Goal: Information Seeking & Learning: Learn about a topic

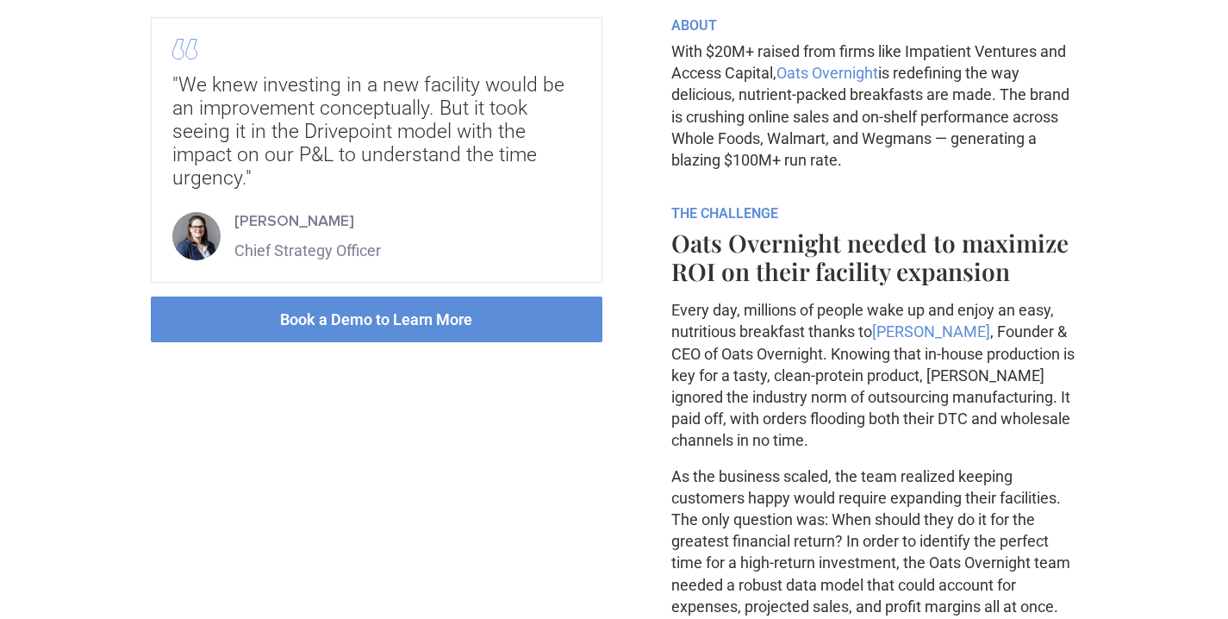
scroll to position [660, 0]
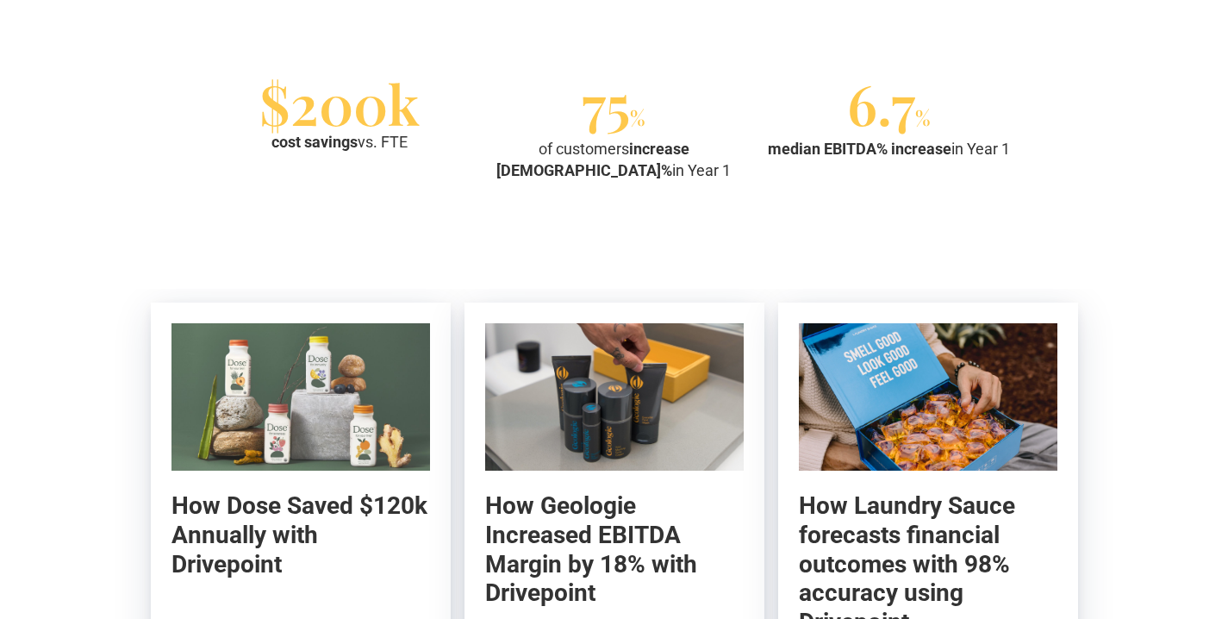
scroll to position [3167, 0]
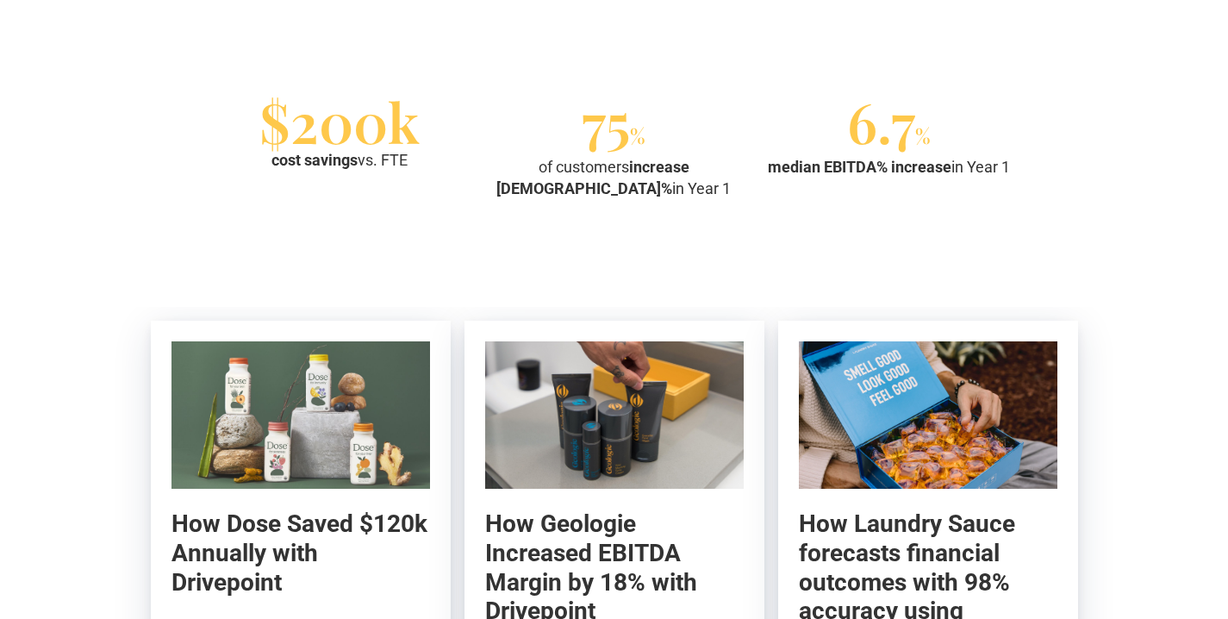
drag, startPoint x: 483, startPoint y: 31, endPoint x: 790, endPoint y: 181, distance: 341.4
drag, startPoint x: 472, startPoint y: 166, endPoint x: 459, endPoint y: 30, distance: 136.7
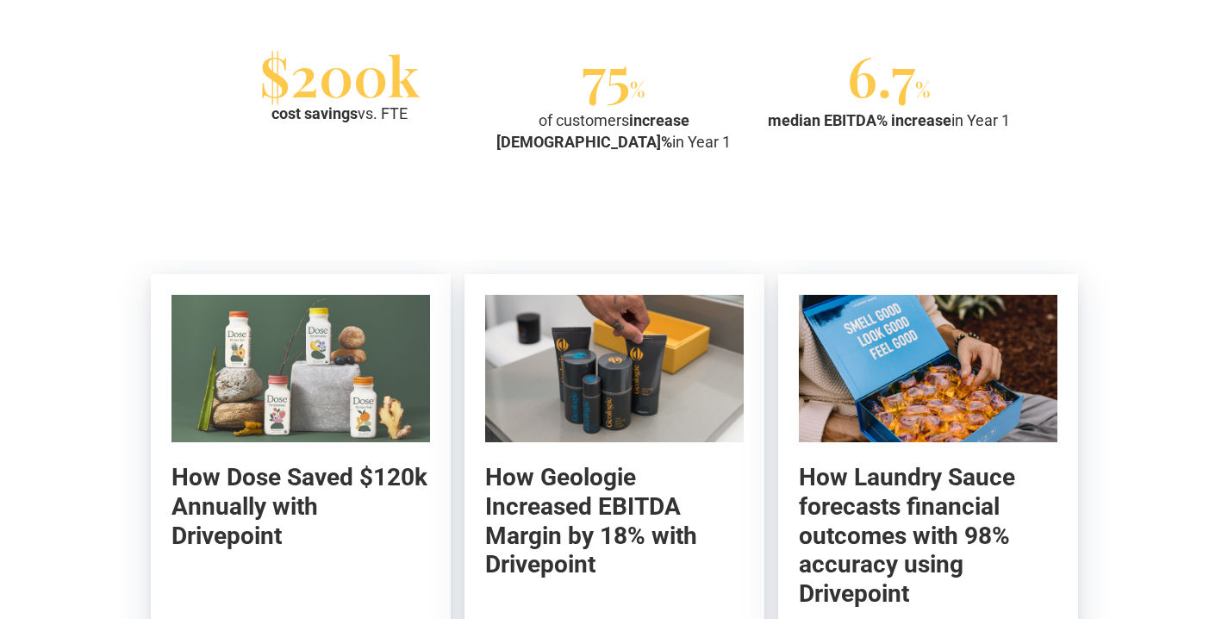
scroll to position [3201, 0]
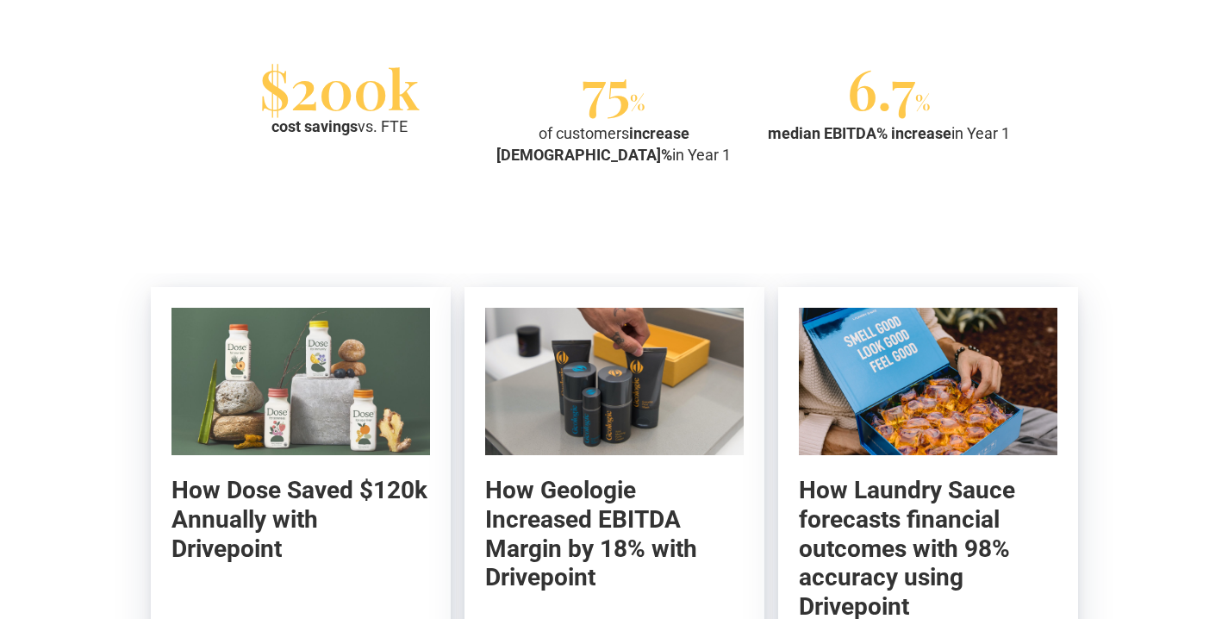
drag, startPoint x: 273, startPoint y: 138, endPoint x: 313, endPoint y: 256, distance: 124.5
drag, startPoint x: 235, startPoint y: 137, endPoint x: 1185, endPoint y: 510, distance: 1020.0
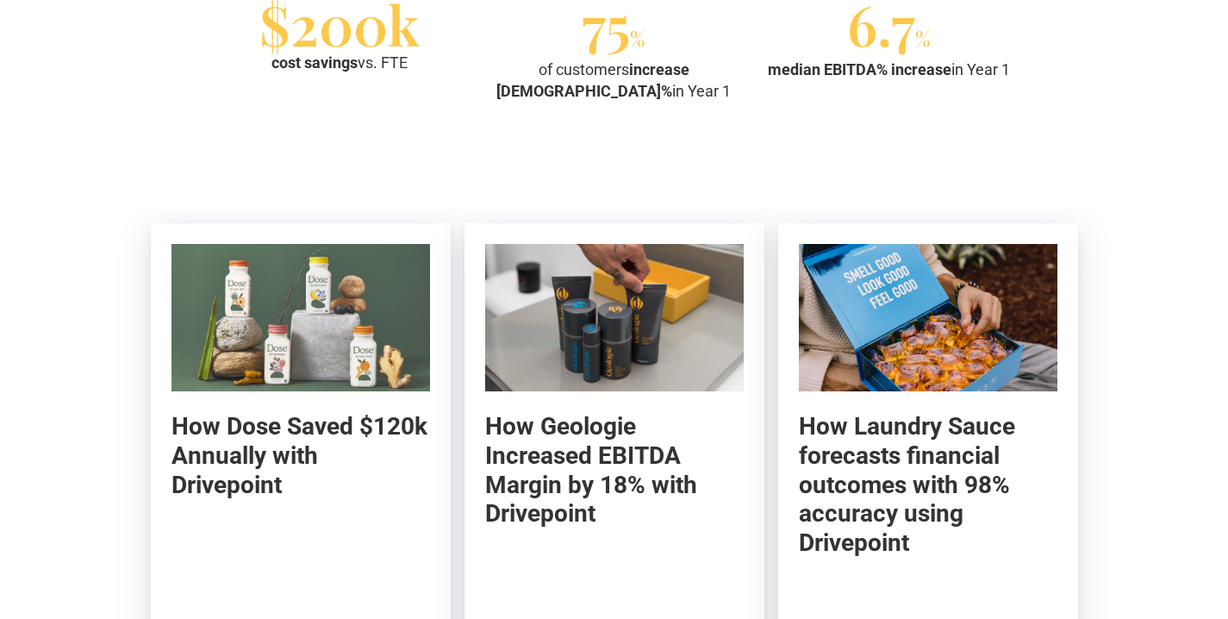
scroll to position [3343, 0]
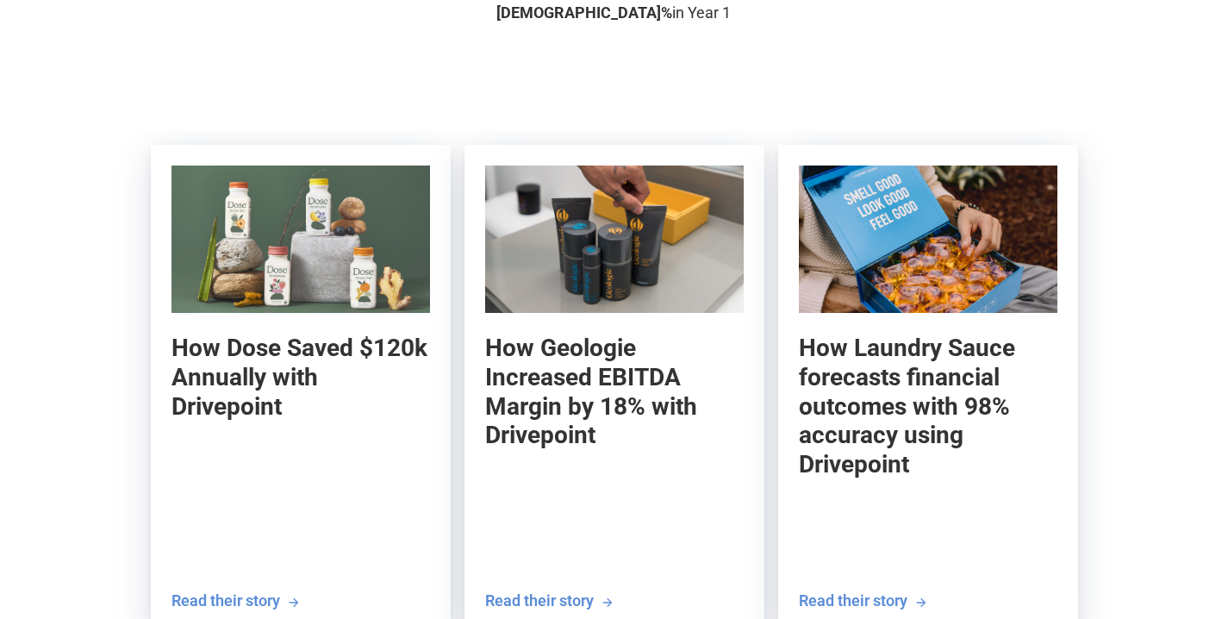
drag, startPoint x: 556, startPoint y: 418, endPoint x: 928, endPoint y: 606, distance: 416.9
drag, startPoint x: 954, startPoint y: 575, endPoint x: 220, endPoint y: 466, distance: 742.0
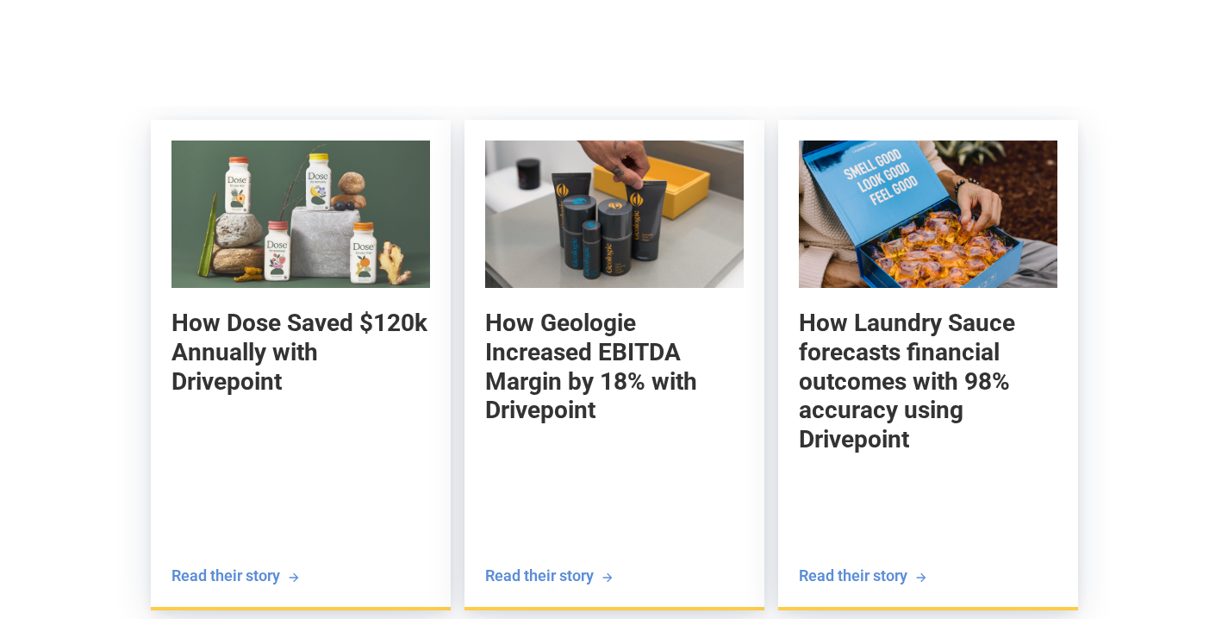
scroll to position [3431, 0]
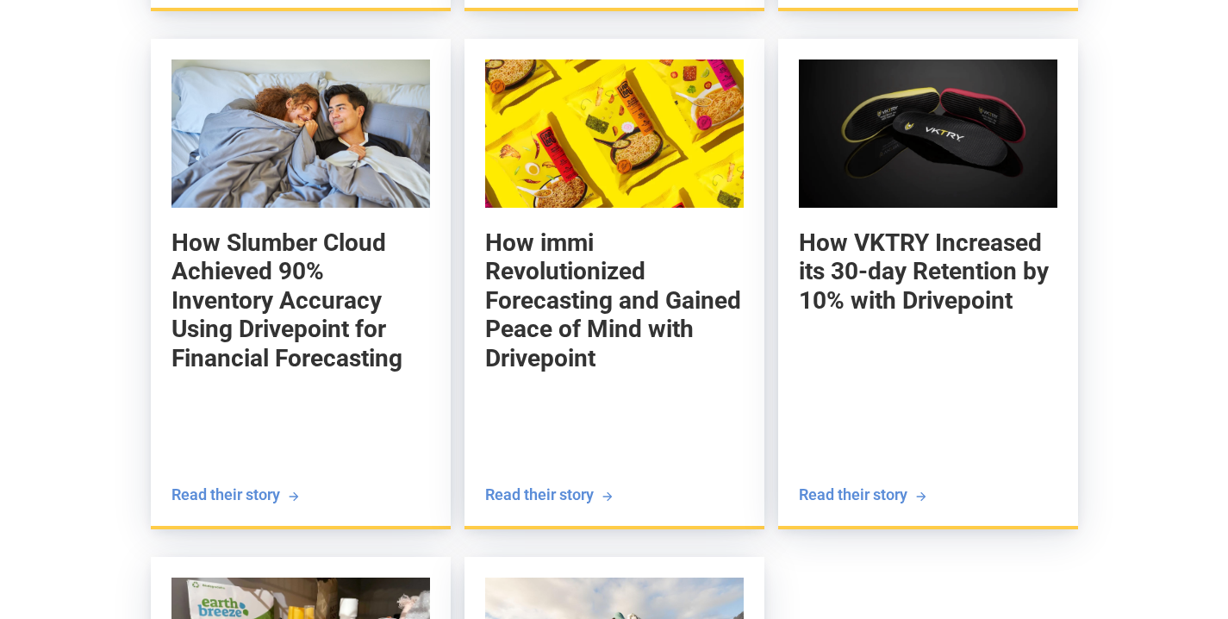
scroll to position [3967, 0]
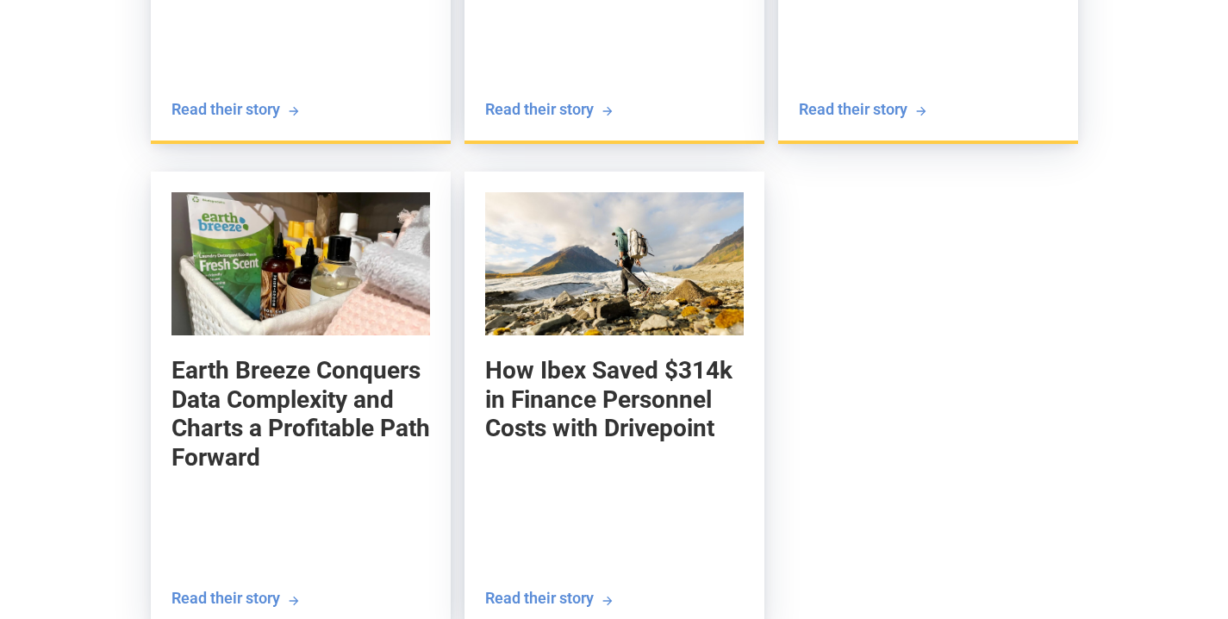
scroll to position [4452, 0]
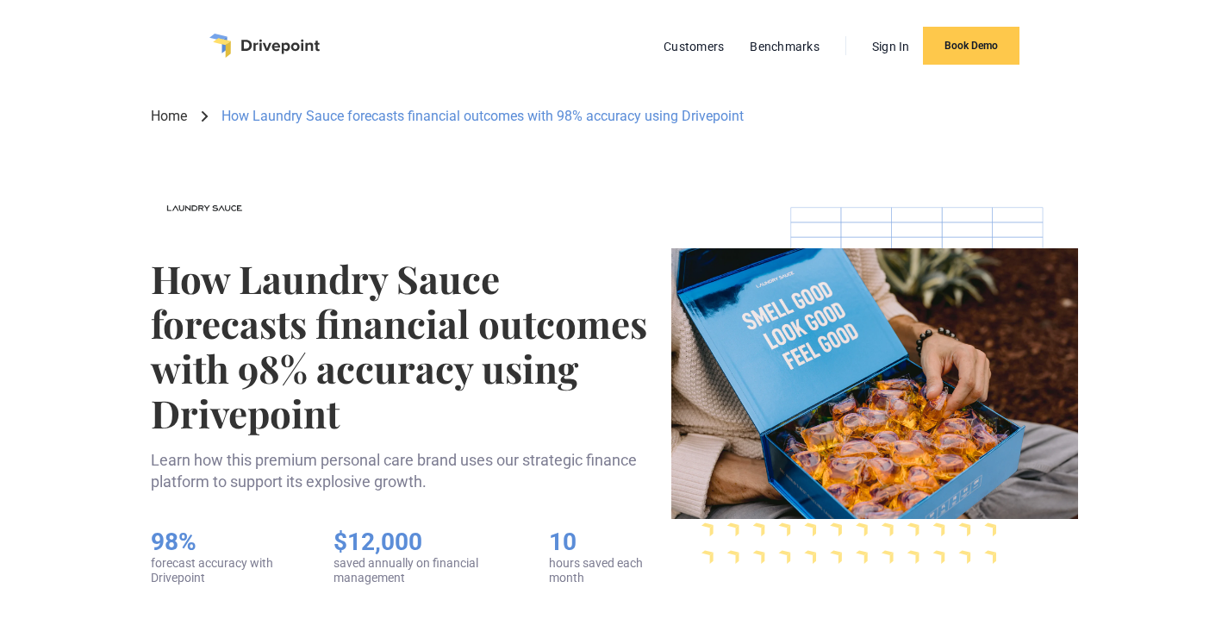
click at [411, 291] on h1 "How Laundry Sauce forecasts financial outcomes with 98% accuracy using Drivepoi…" at bounding box center [404, 345] width 507 height 179
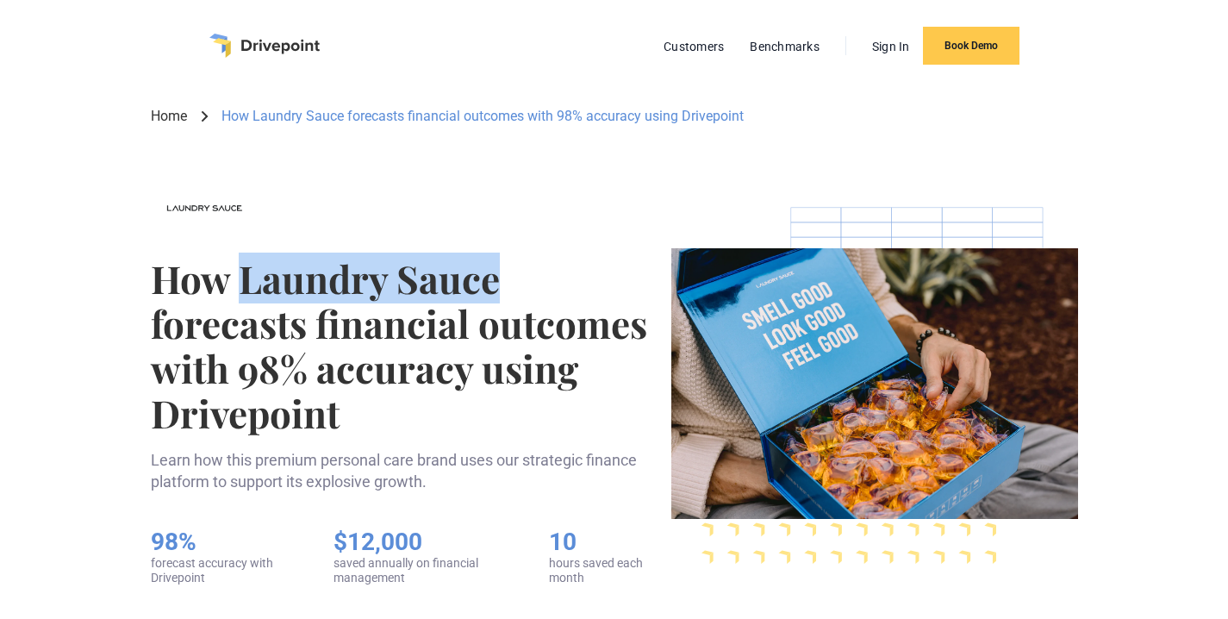
drag, startPoint x: 411, startPoint y: 291, endPoint x: 557, endPoint y: 291, distance: 145.6
click at [557, 291] on h1 "How Laundry Sauce forecasts financial outcomes with 98% accuracy using Drivepoi…" at bounding box center [404, 345] width 507 height 179
